Goal: Use online tool/utility: Utilize a website feature to perform a specific function

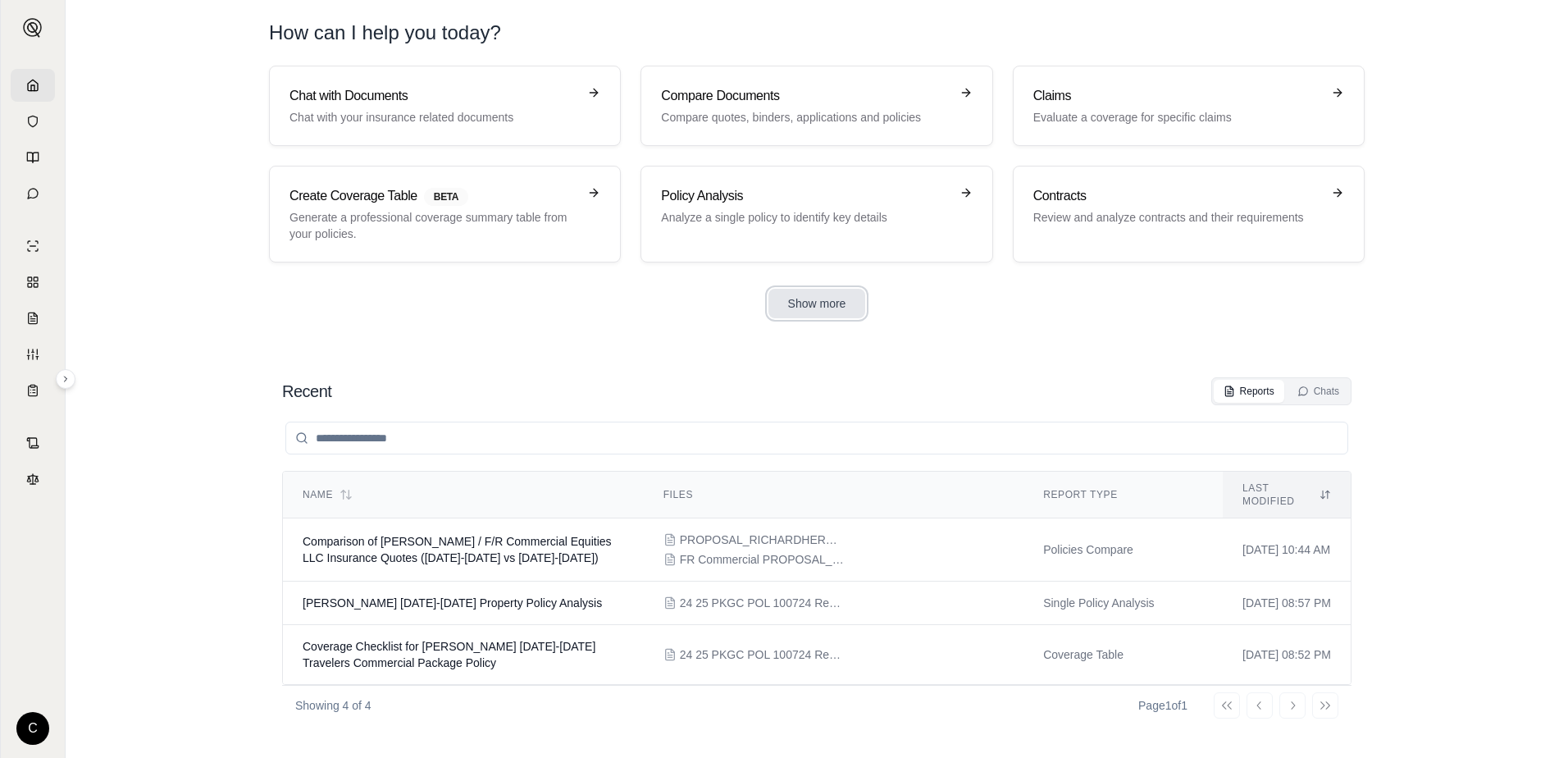
click at [823, 313] on button "Show more" at bounding box center [818, 303] width 98 height 30
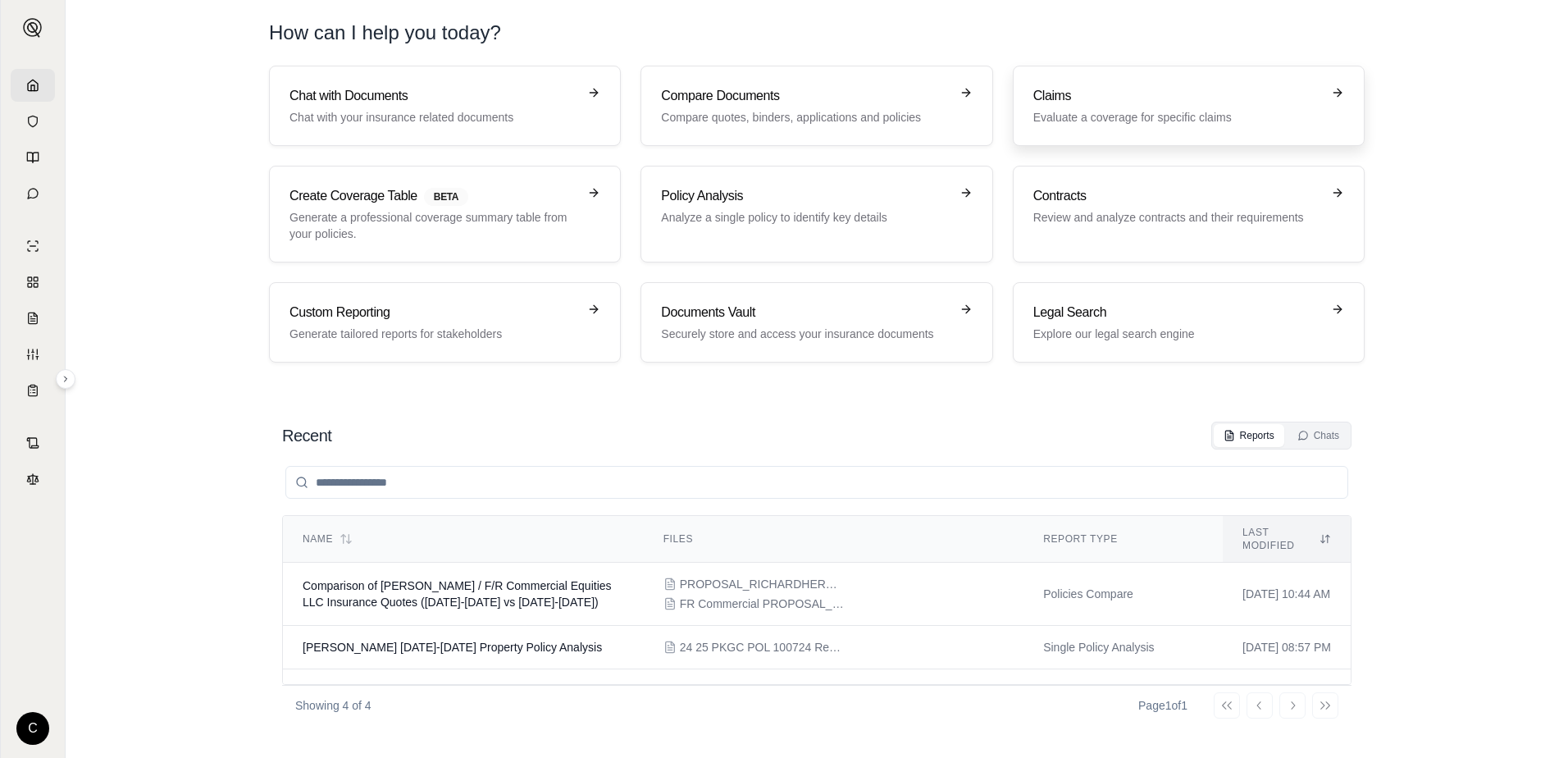
click at [1152, 118] on p "Evaluate a coverage for specific claims" at bounding box center [1177, 117] width 288 height 16
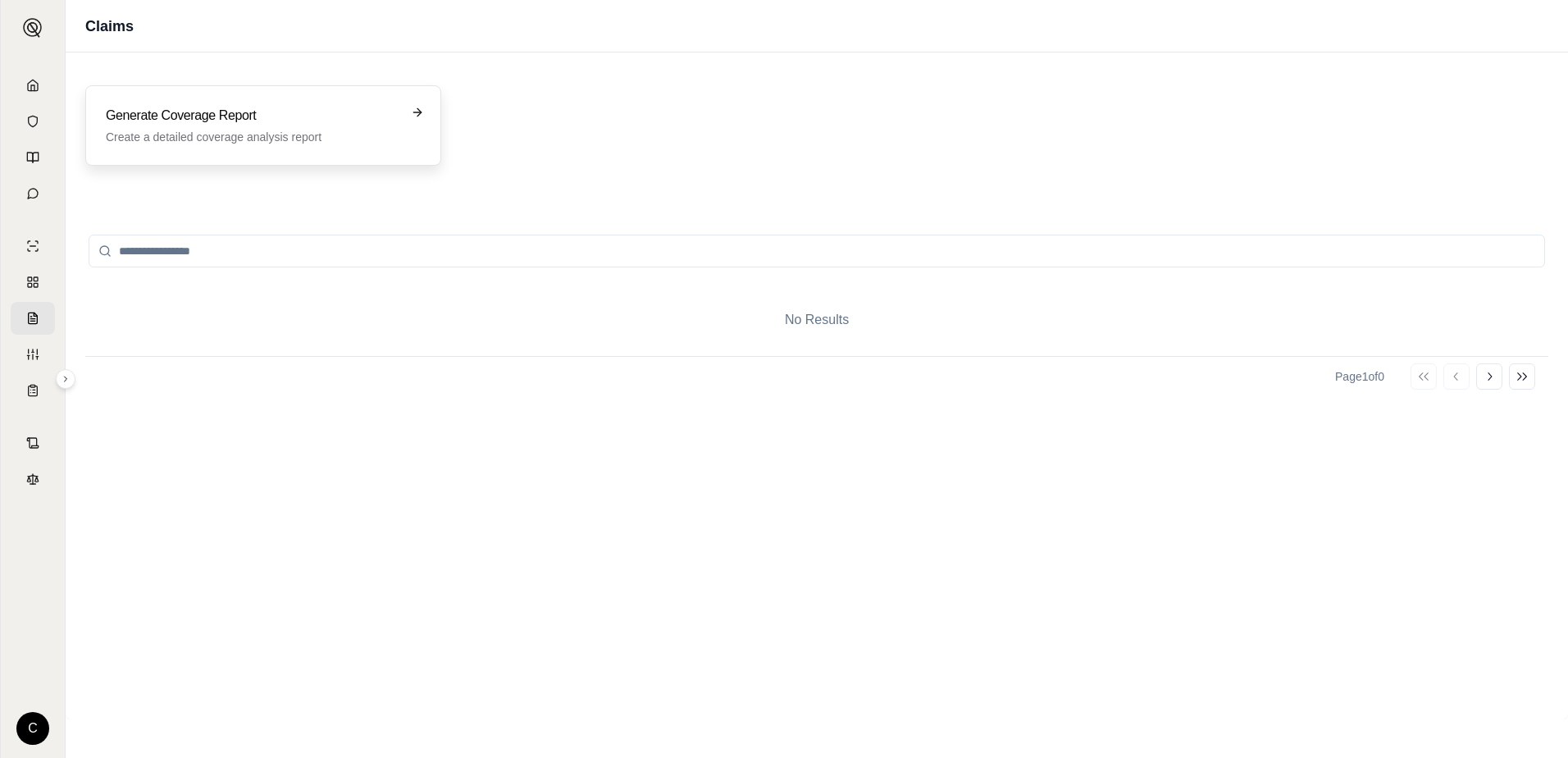
click at [283, 135] on p "Create a detailed coverage analysis report" at bounding box center [252, 137] width 292 height 16
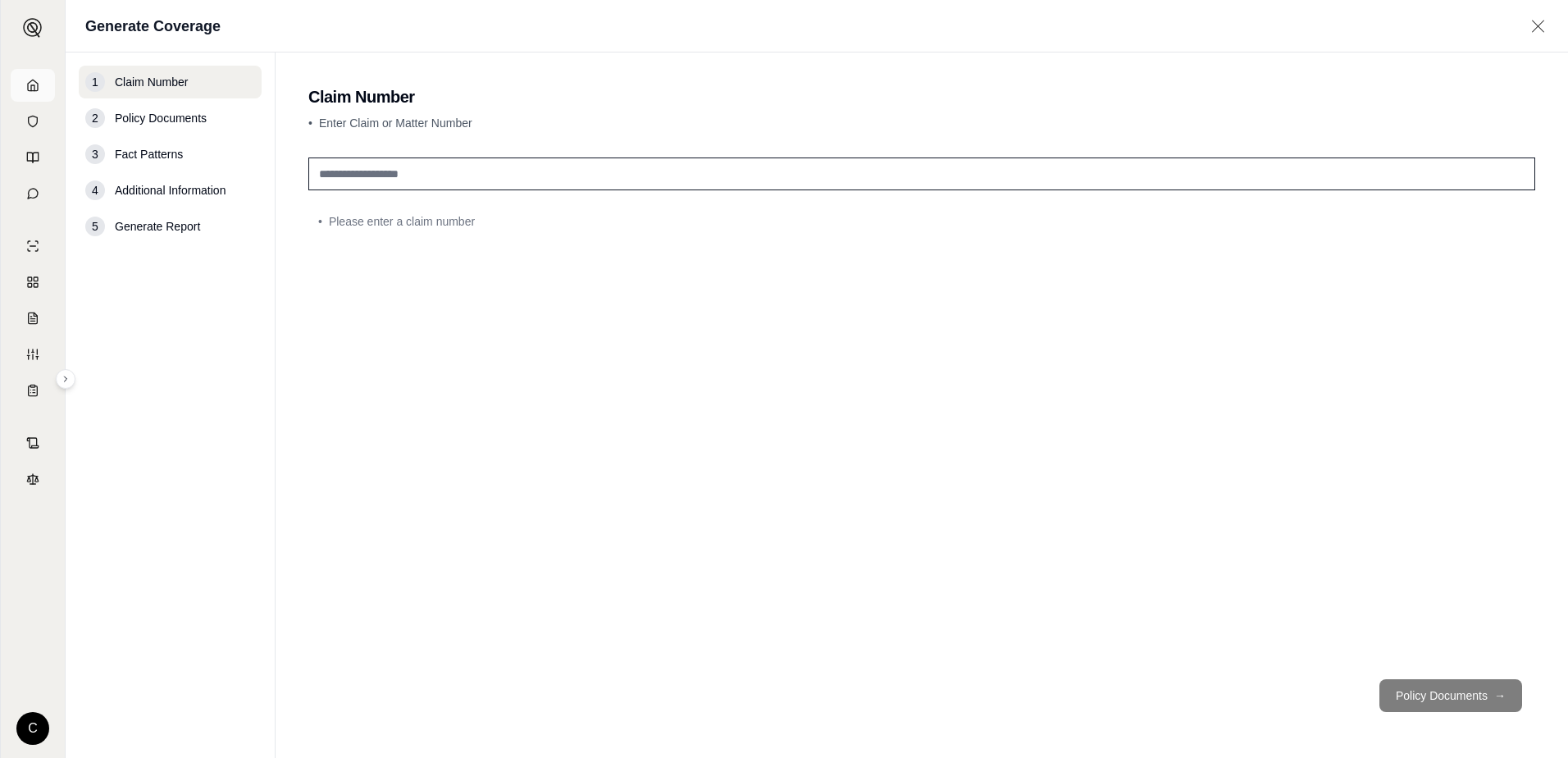
click at [36, 90] on icon at bounding box center [33, 84] width 10 height 11
